Goal: Navigation & Orientation: Find specific page/section

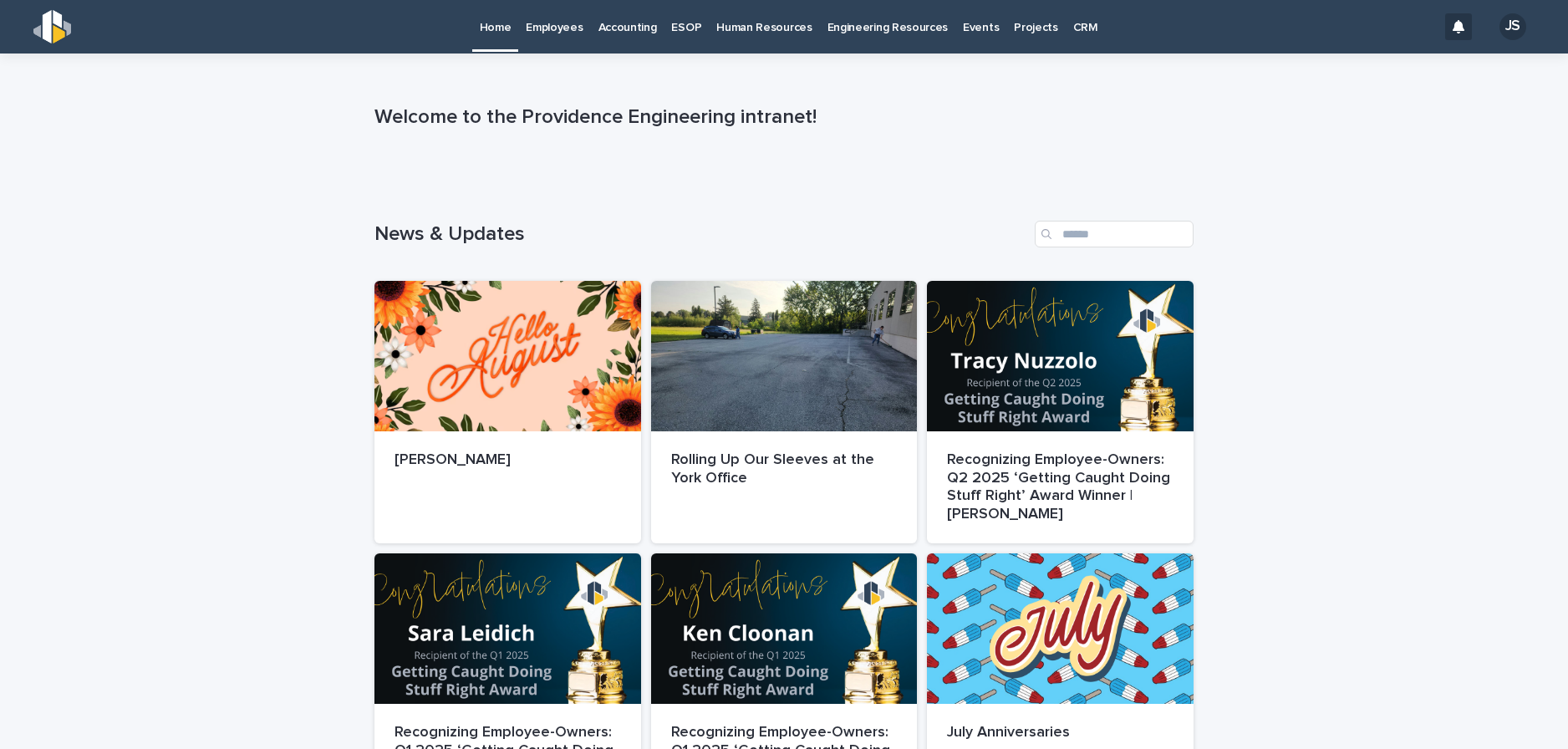
click at [570, 27] on p "Employees" at bounding box center [554, 17] width 56 height 35
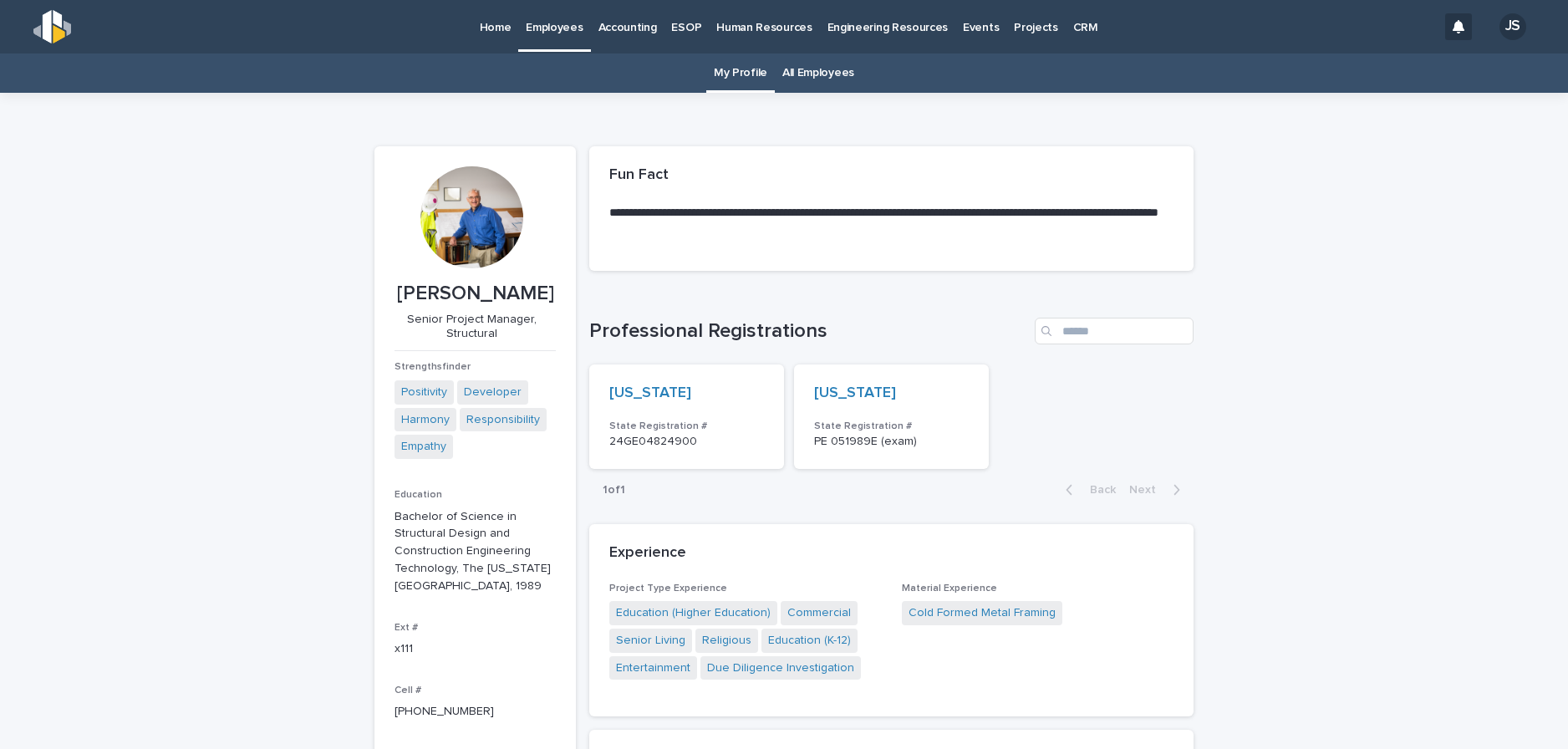
click at [792, 76] on link "All Employees" at bounding box center [818, 73] width 72 height 39
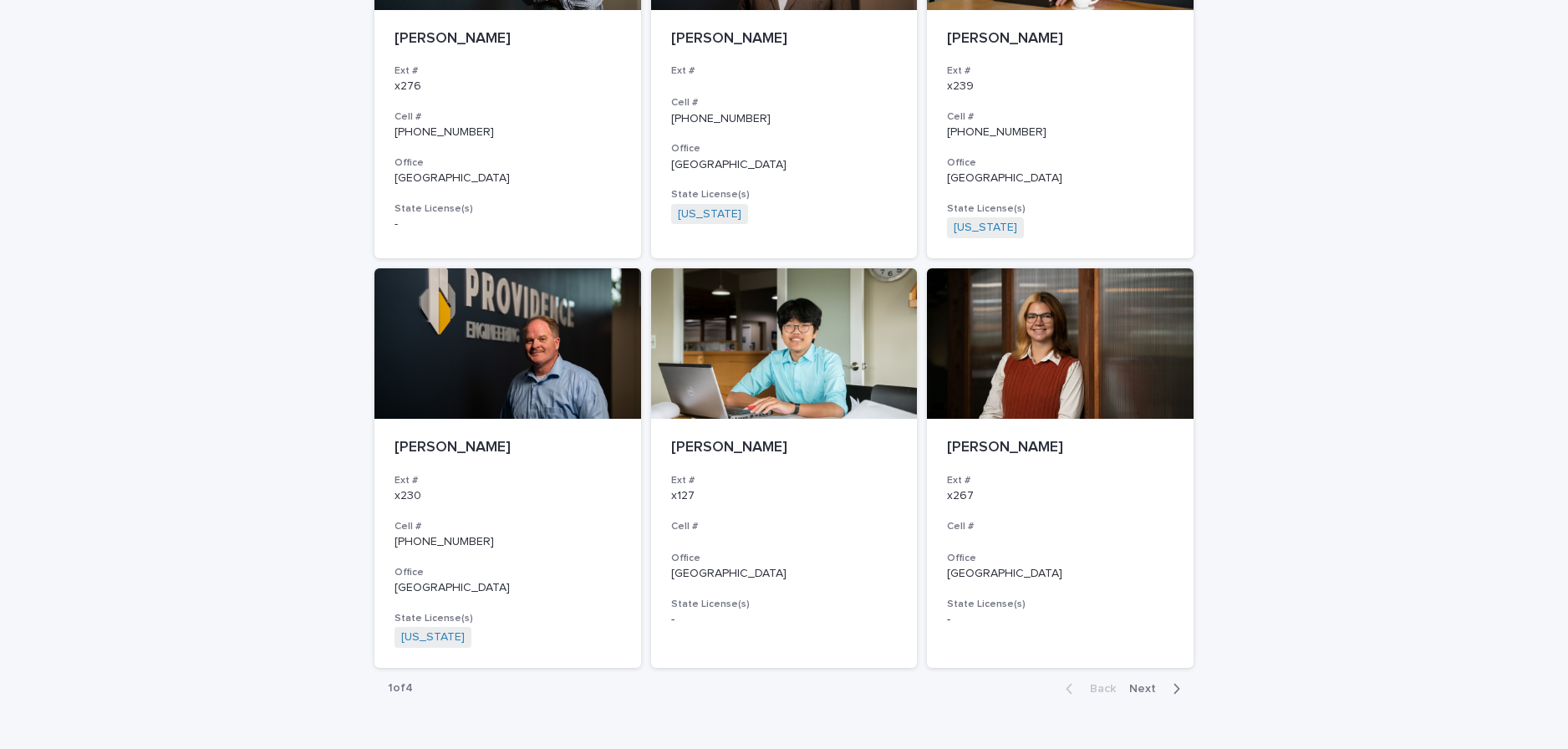
scroll to position [2894, 0]
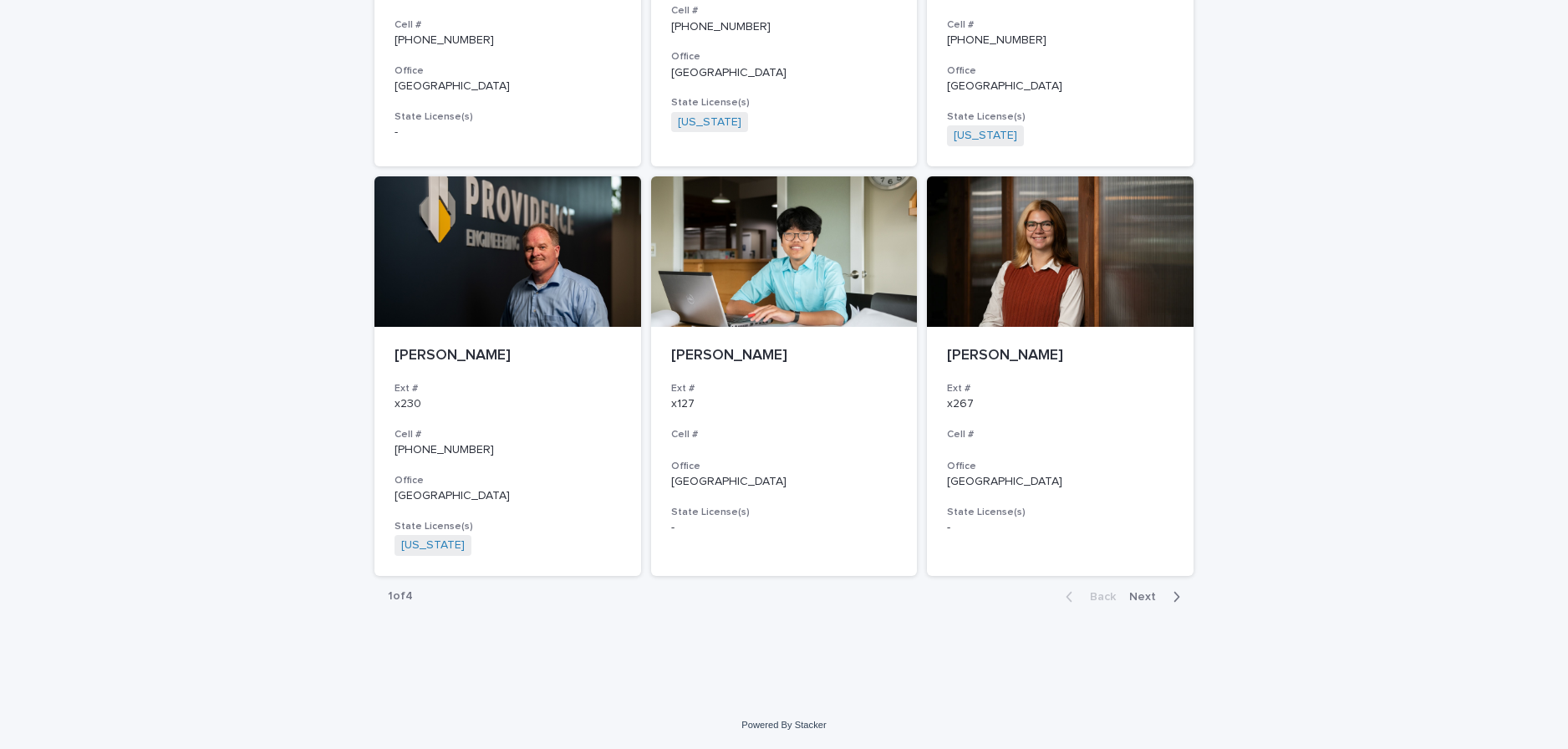
click at [1136, 600] on span "Next" at bounding box center [1148, 596] width 36 height 11
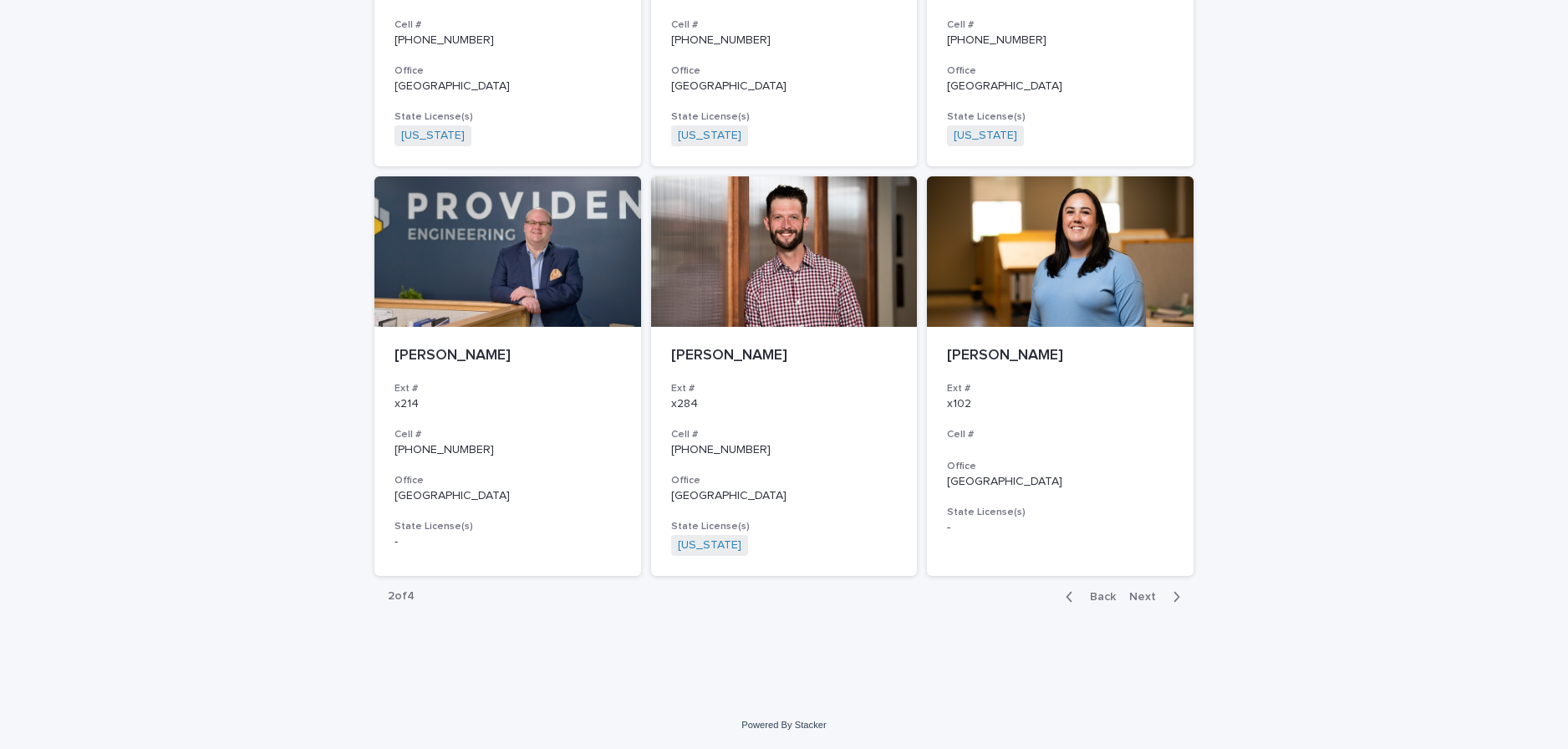
click at [1139, 595] on span "Next" at bounding box center [1148, 596] width 36 height 11
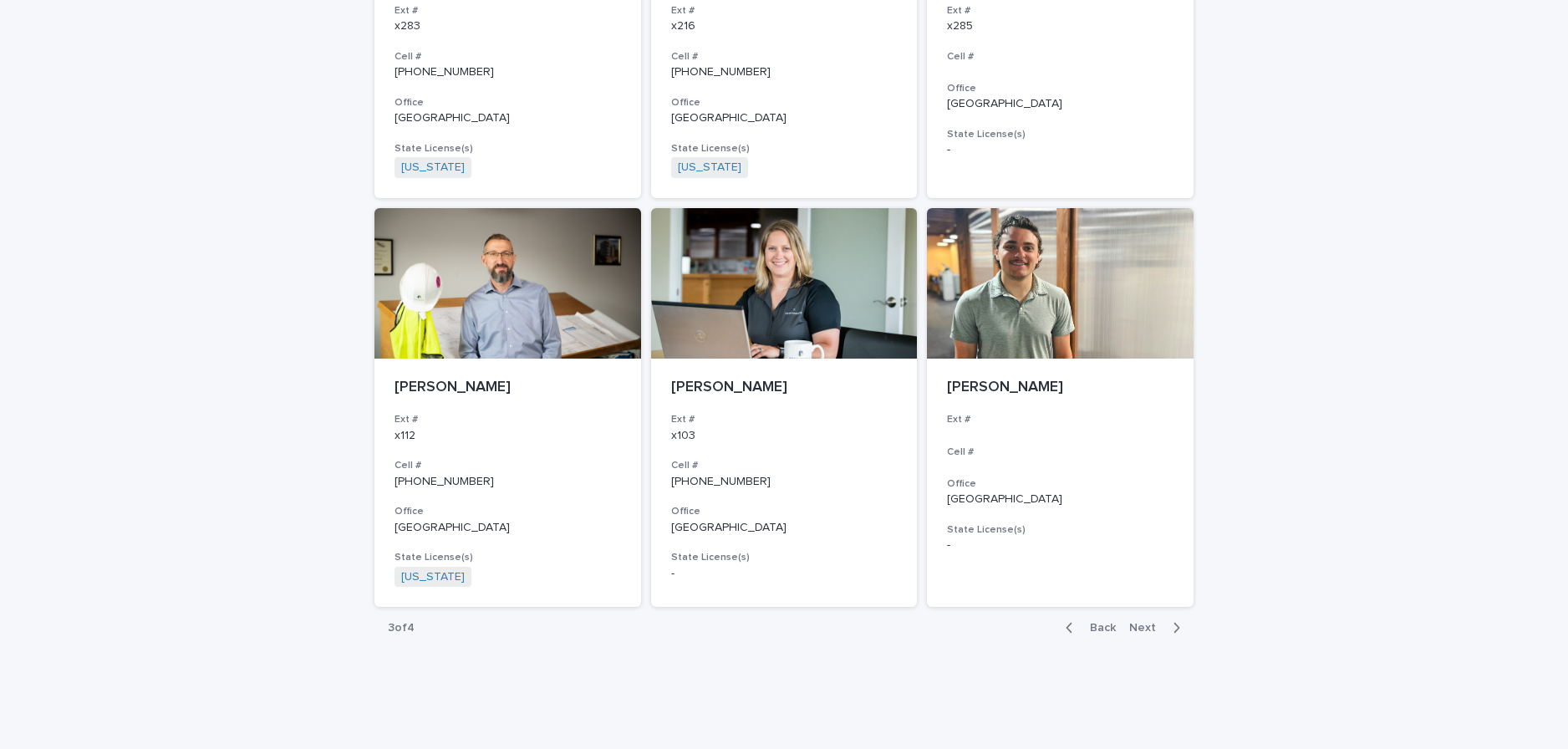
click at [1139, 607] on div "Back Next" at bounding box center [1123, 627] width 142 height 42
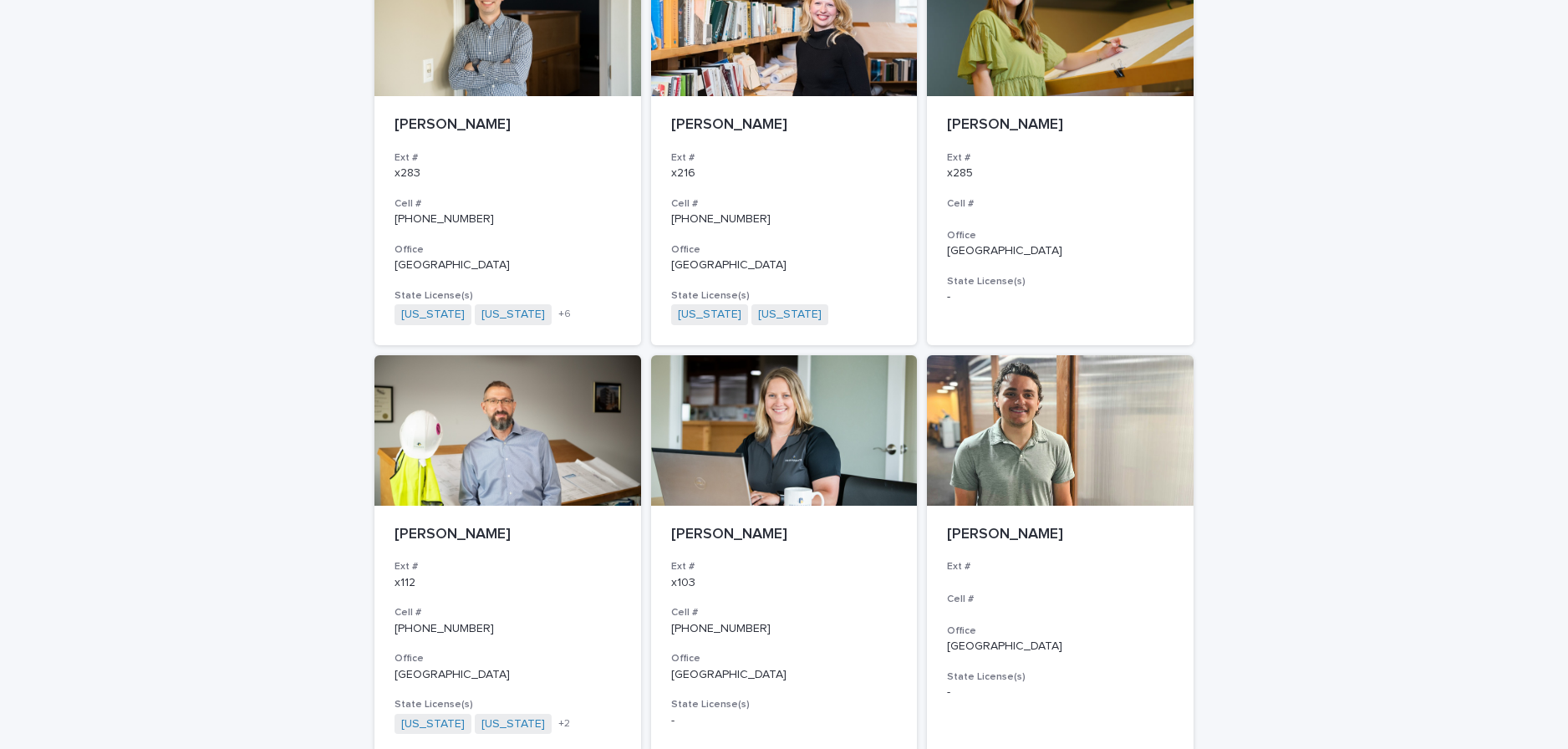
scroll to position [2901, 0]
